Goal: Task Accomplishment & Management: Manage account settings

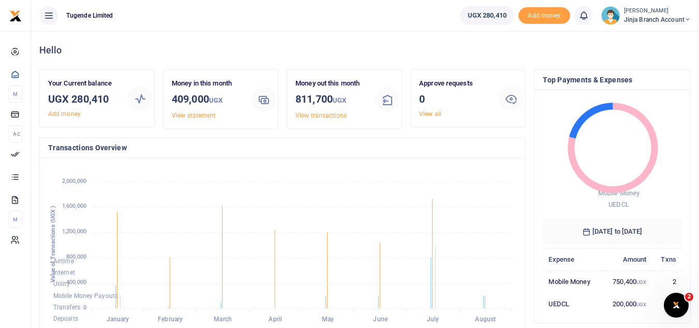
click at [681, 19] on span "Jinja branch account" at bounding box center [657, 19] width 67 height 9
click at [651, 36] on link "Switch accounts" at bounding box center [651, 38] width 82 height 14
